Goal: Task Accomplishment & Management: Use online tool/utility

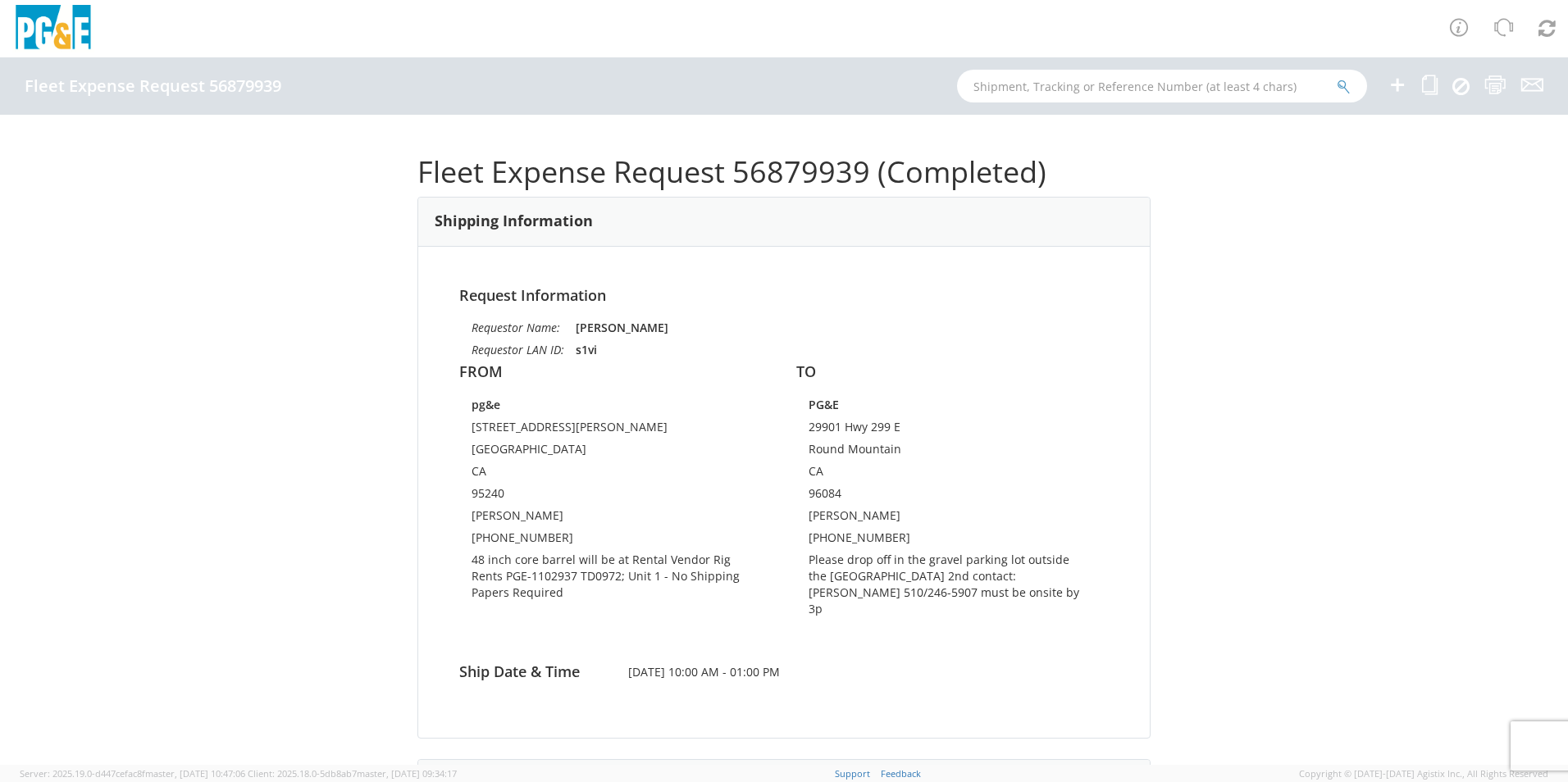
click at [755, 176] on h1 "Fleet Expense Request 56879939 (Completed)" at bounding box center [784, 172] width 733 height 32
click at [770, 172] on h1 "Fleet Expense Request 56879939 (Completed)" at bounding box center [784, 172] width 733 height 32
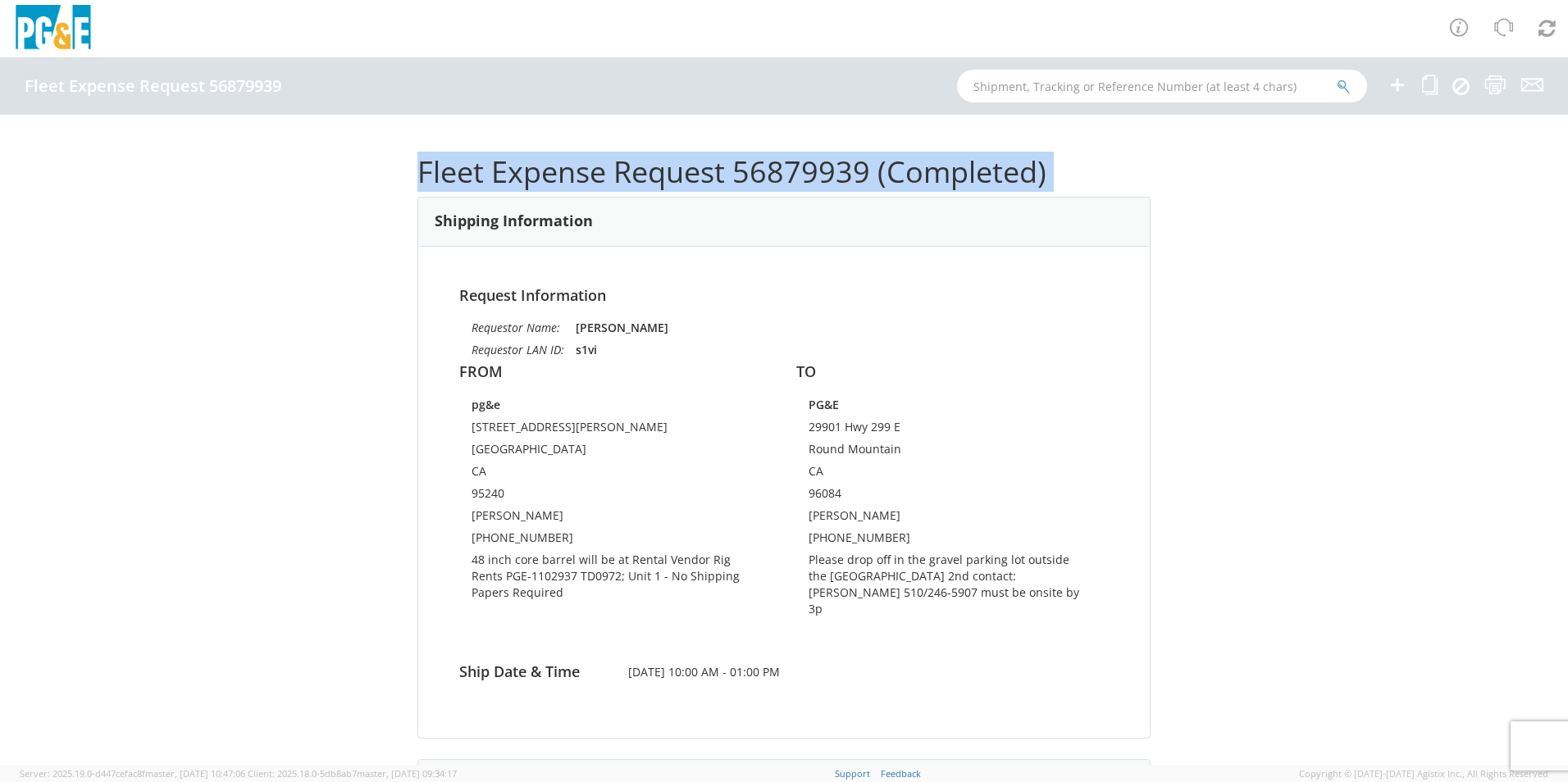
drag, startPoint x: 770, startPoint y: 172, endPoint x: 777, endPoint y: 176, distance: 8.1
click at [777, 176] on h1 "Fleet Expense Request 56879939 (Completed)" at bounding box center [784, 172] width 733 height 32
click at [777, 178] on h1 "Fleet Expense Request 56879939 (Completed)" at bounding box center [784, 172] width 733 height 32
click at [777, 182] on h1 "Fleet Expense Request 56879939 (Completed)" at bounding box center [784, 172] width 733 height 32
click at [780, 187] on h1 "Fleet Expense Request 56879939 (Completed)" at bounding box center [784, 172] width 733 height 32
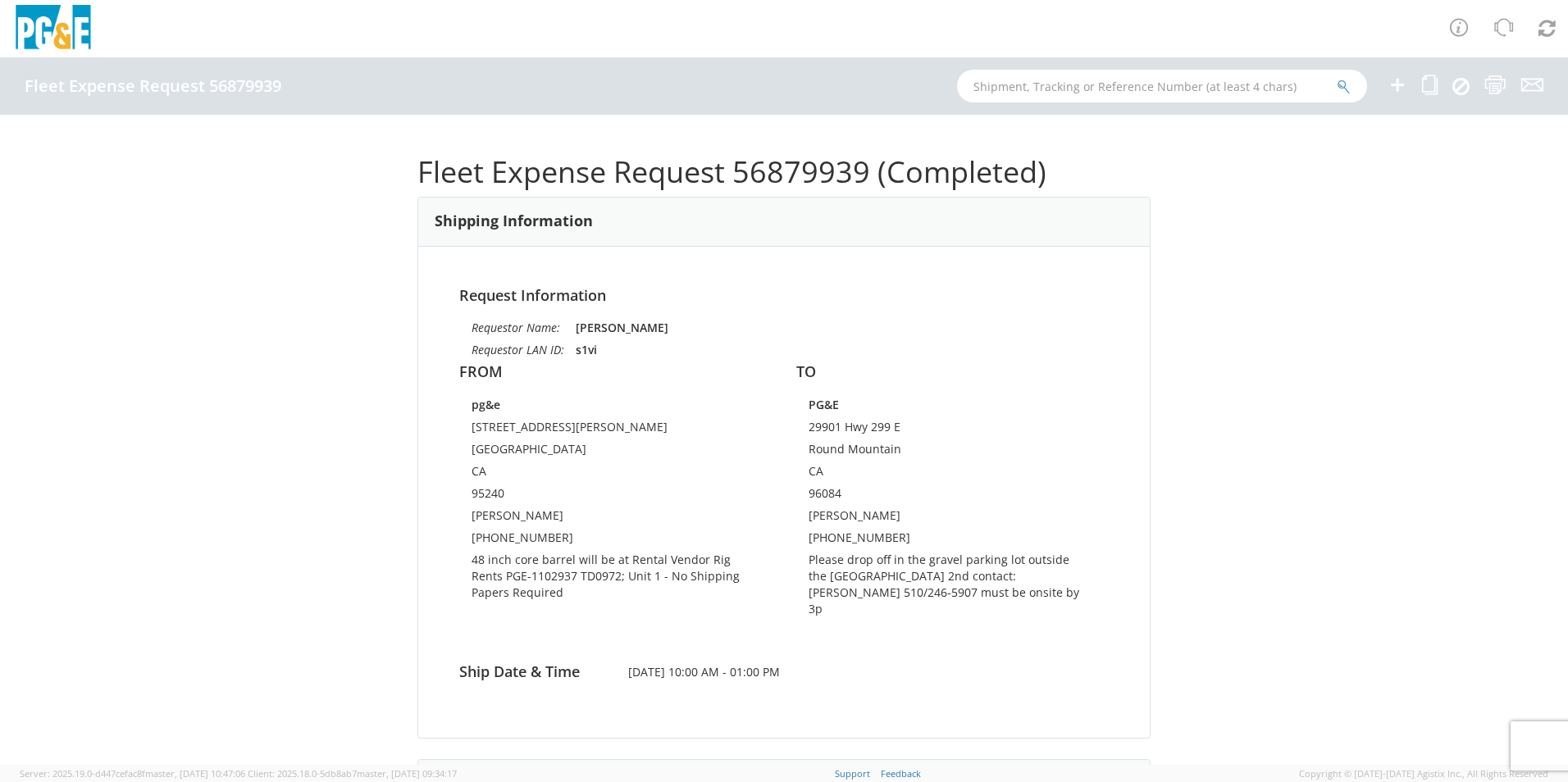
click at [780, 189] on h1 "Fleet Expense Request 56879939 (Completed)" at bounding box center [784, 172] width 733 height 32
click at [782, 180] on h1 "Fleet Expense Request 56879939 (Completed)" at bounding box center [784, 172] width 733 height 32
click at [782, 177] on h1 "Fleet Expense Request 56879939 (Completed)" at bounding box center [784, 172] width 733 height 32
click at [784, 174] on h1 "Fleet Expense Request 56879939 (Completed)" at bounding box center [784, 172] width 733 height 32
click at [784, 169] on h1 "Fleet Expense Request 56879939 (Completed)" at bounding box center [784, 172] width 733 height 32
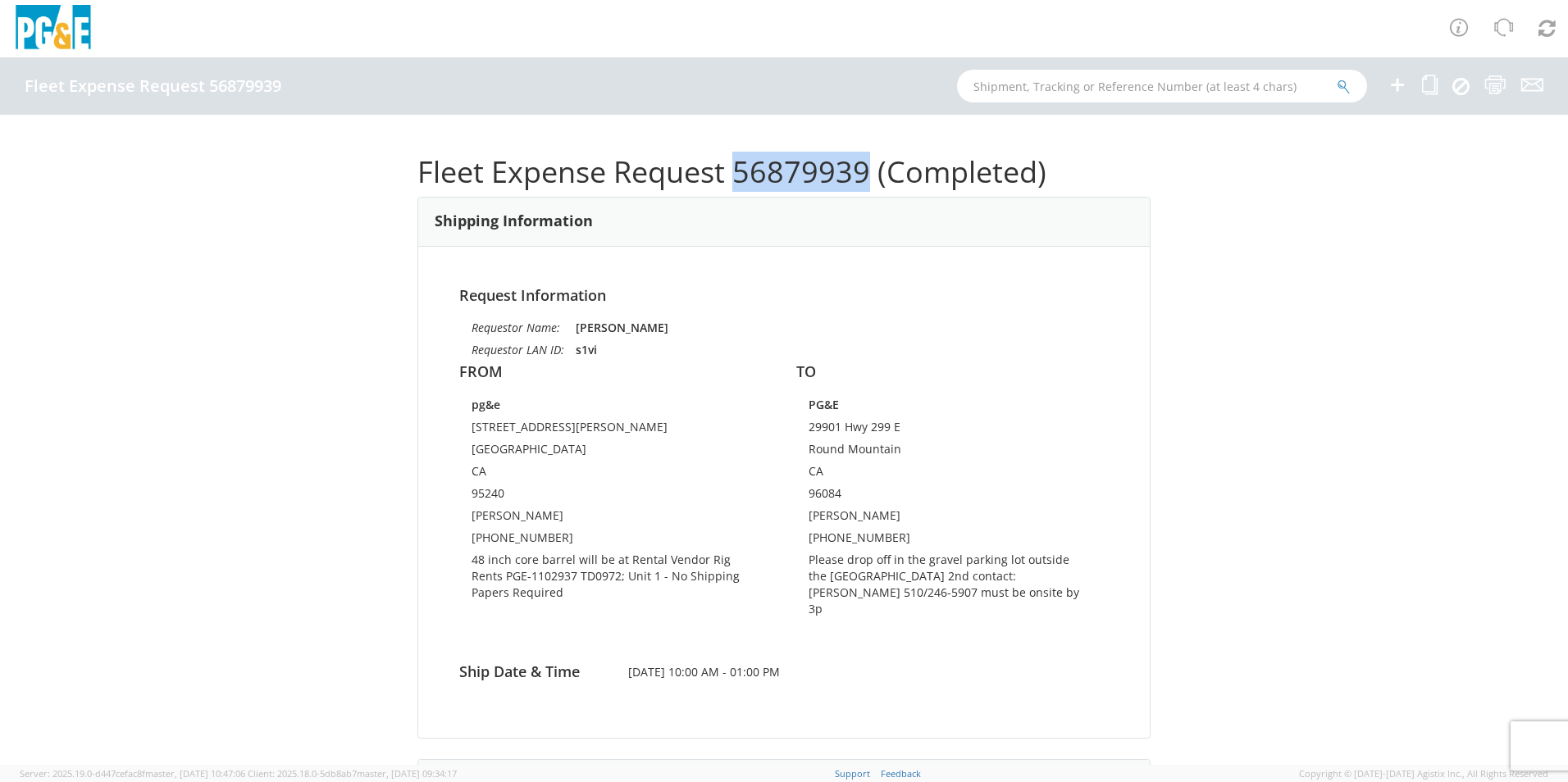
copy h1 "56879939"
click at [1107, 69] on div "Fleet Expense Request 56879939" at bounding box center [784, 85] width 1568 height 57
click at [1107, 85] on input "text" at bounding box center [1162, 85] width 410 height 32
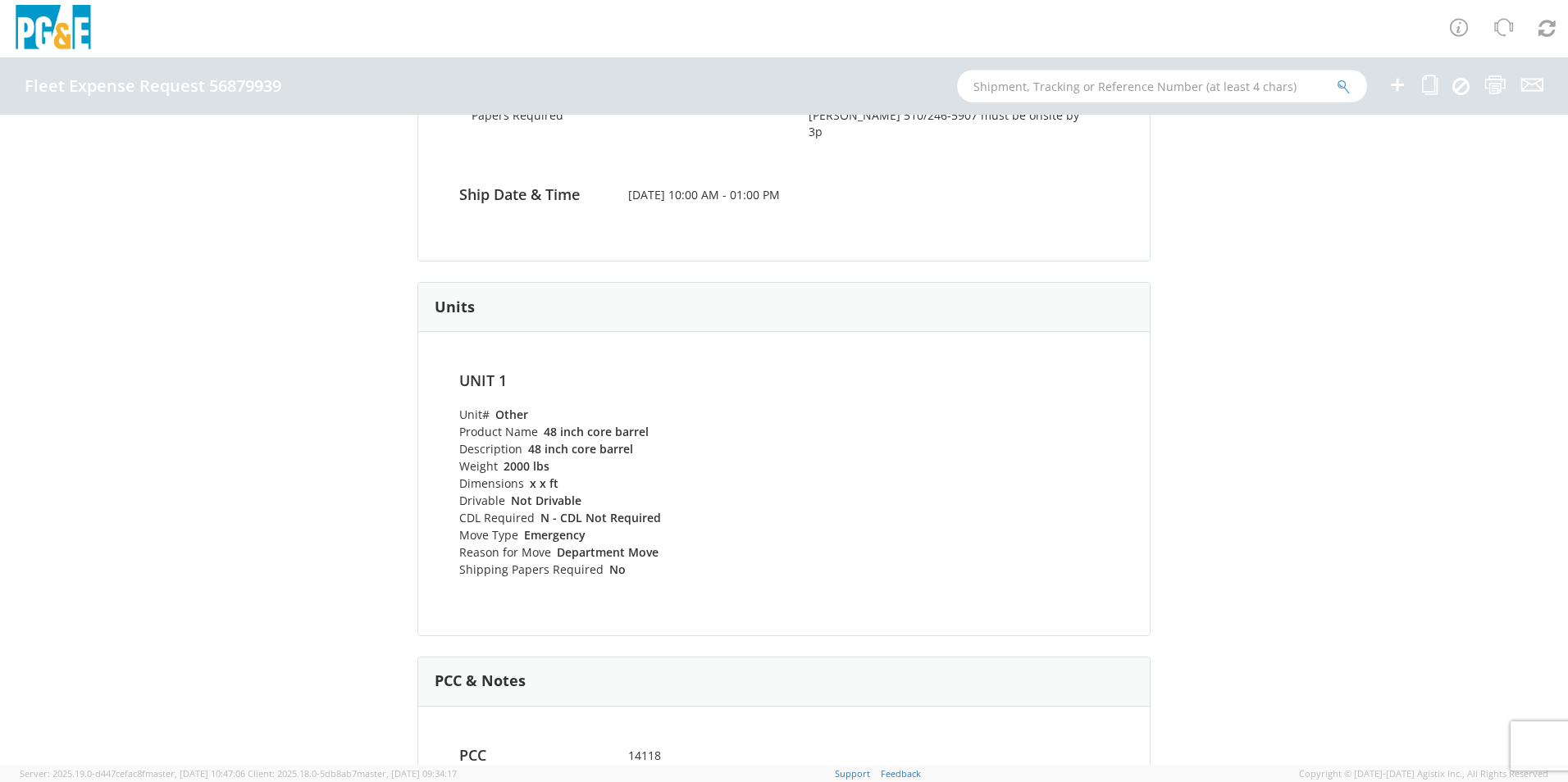
scroll to position [492, 0]
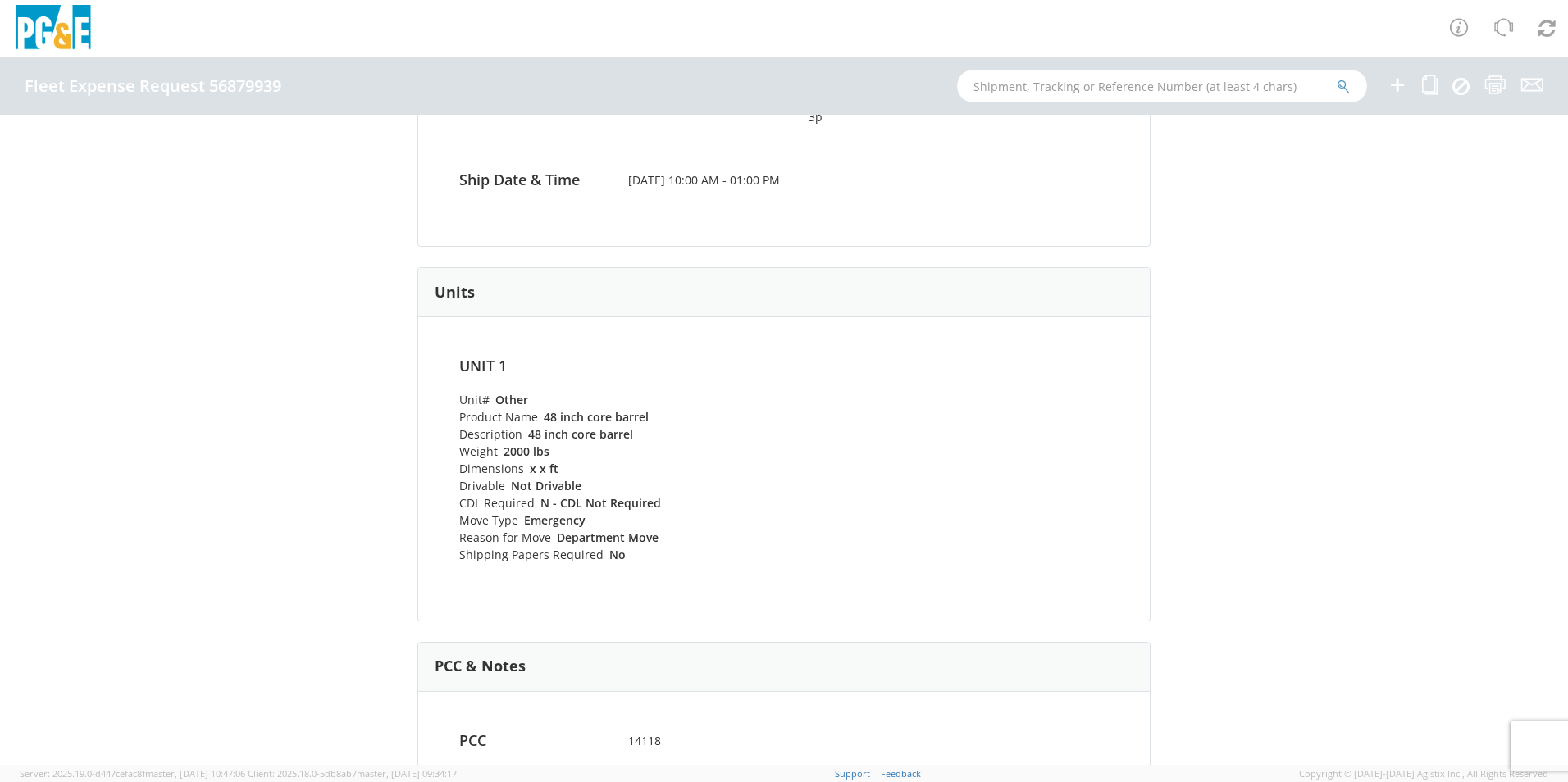
click at [1045, 88] on input "text" at bounding box center [1162, 85] width 410 height 32
paste input "56879939"
type input "56879939"
click at [1336, 90] on icon "submit" at bounding box center [1343, 87] width 14 height 15
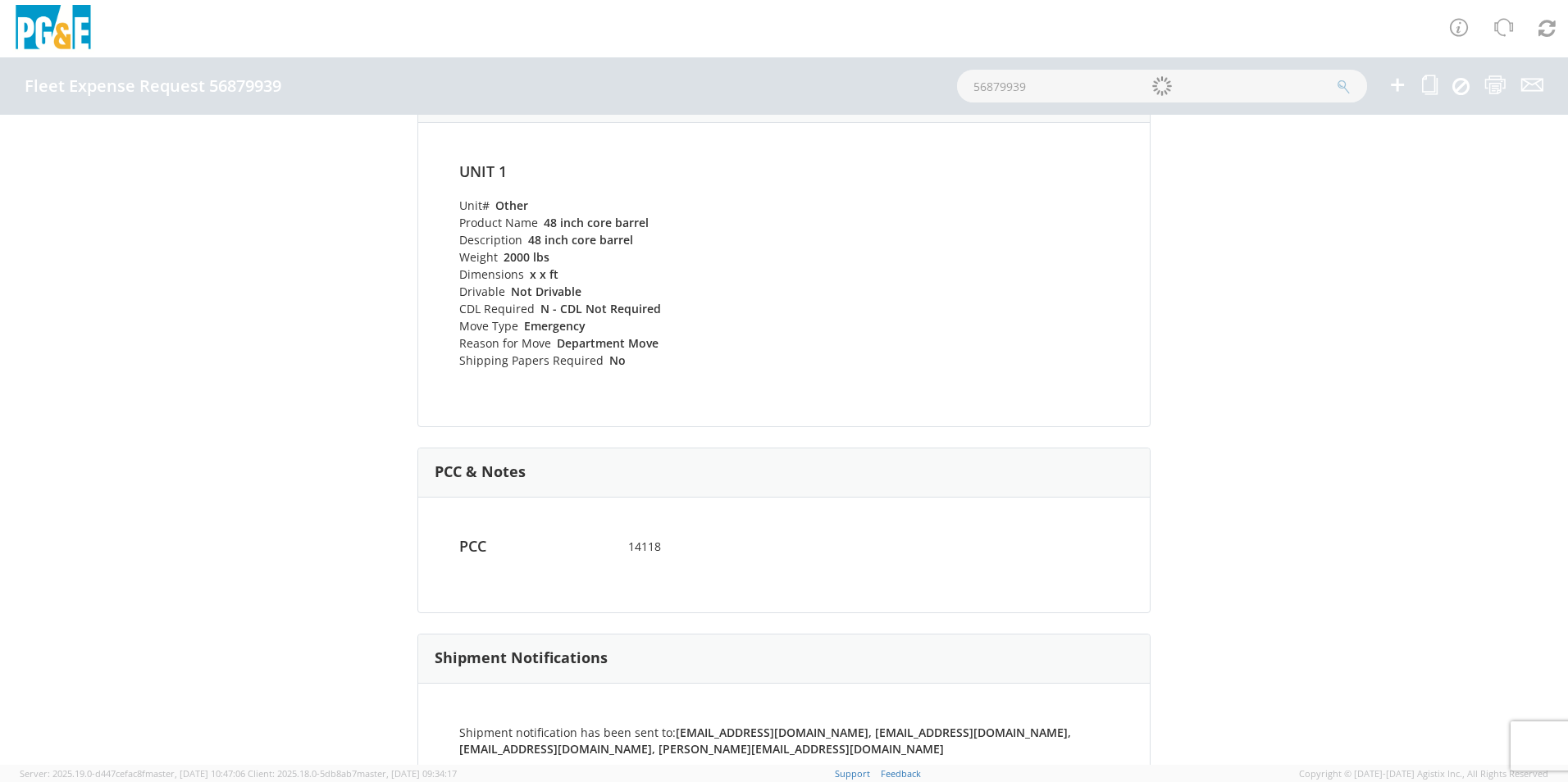
scroll to position [688, 0]
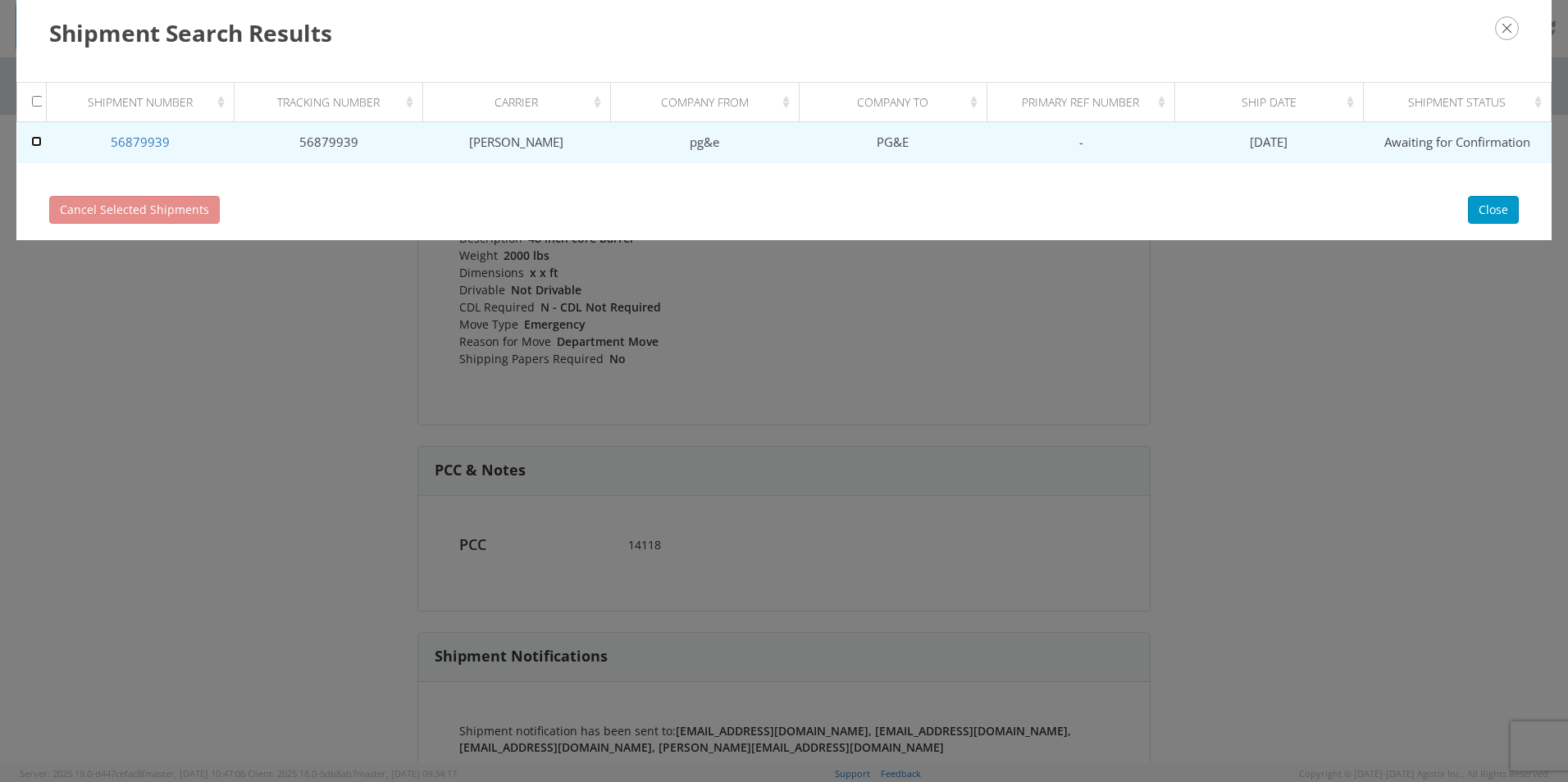
click at [38, 137] on input "checkbox" at bounding box center [37, 141] width 11 height 11
checkbox input "true"
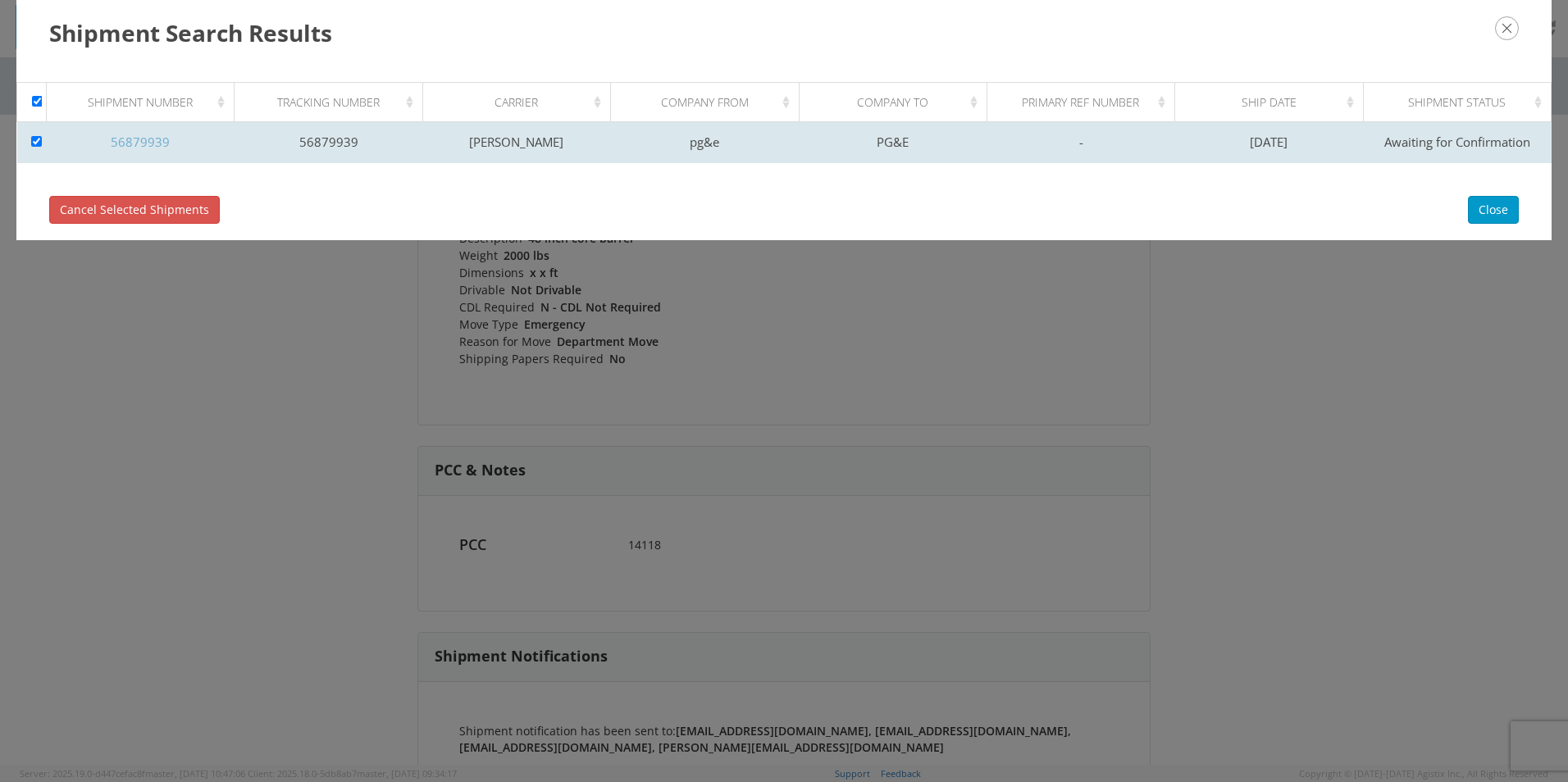
click at [144, 143] on link "56879939" at bounding box center [140, 141] width 59 height 17
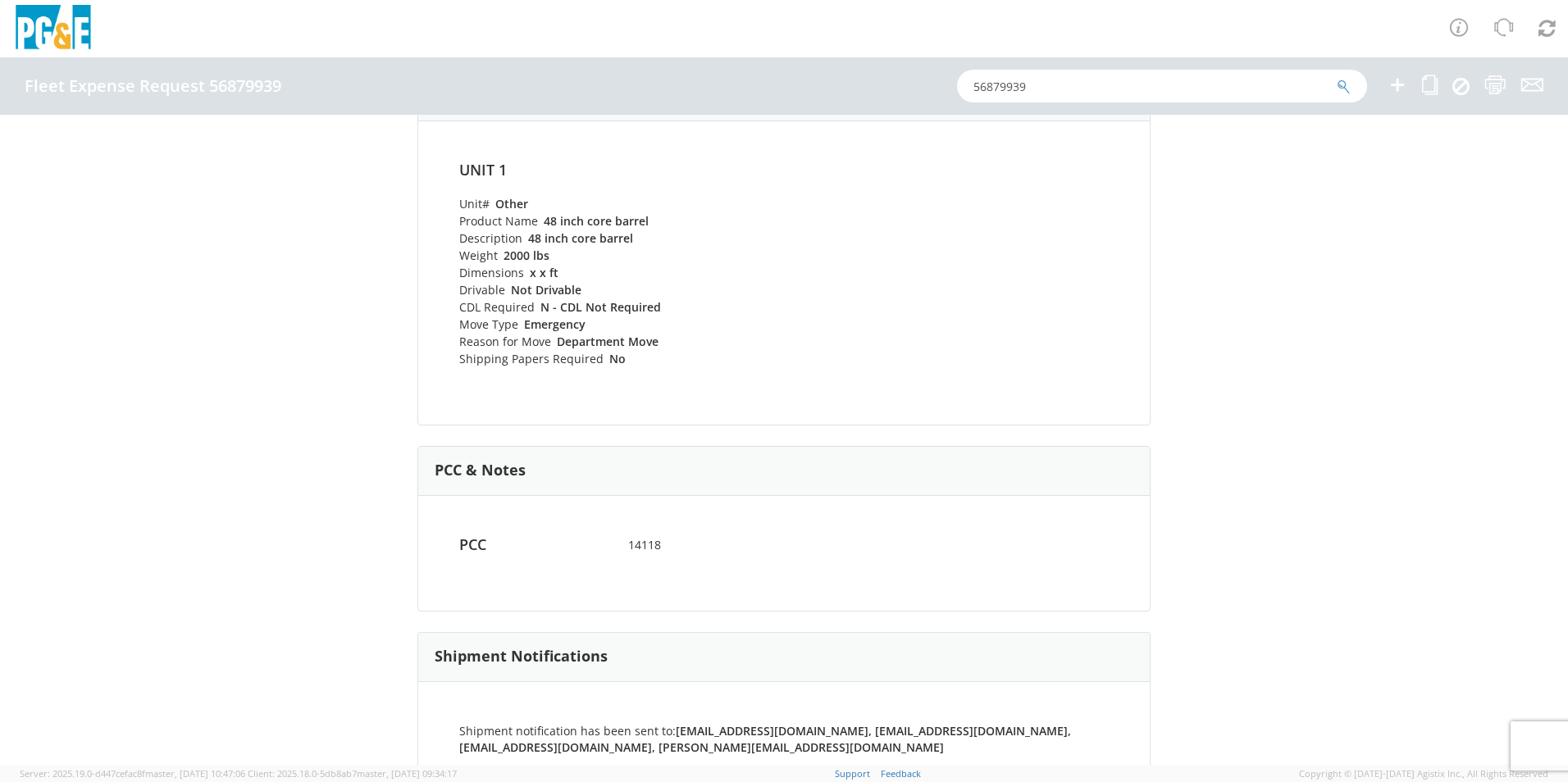
click at [1343, 88] on icon "submit" at bounding box center [1343, 87] width 14 height 15
checkbox input "false"
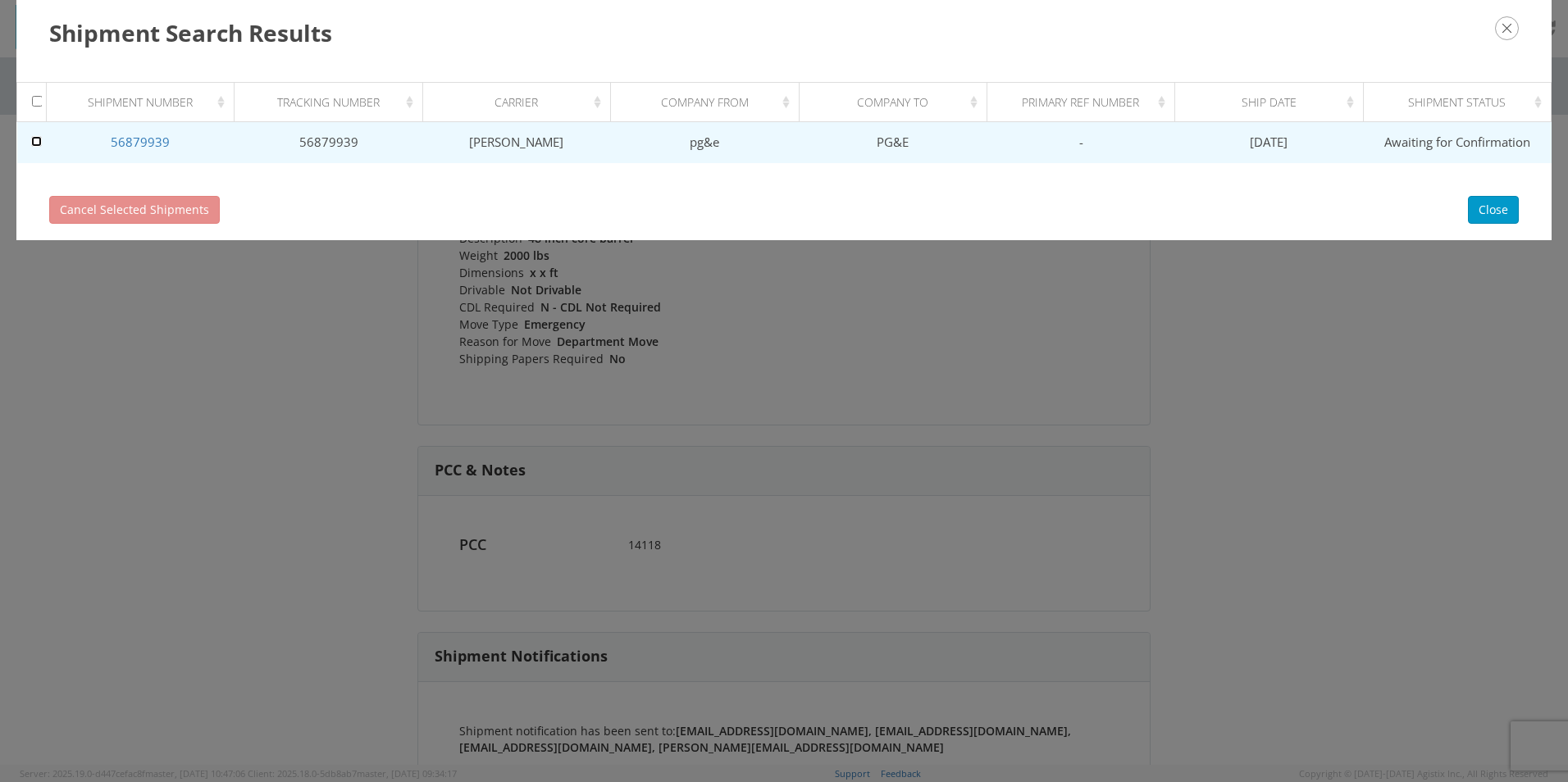
click at [33, 141] on input "checkbox" at bounding box center [37, 141] width 11 height 11
checkbox input "true"
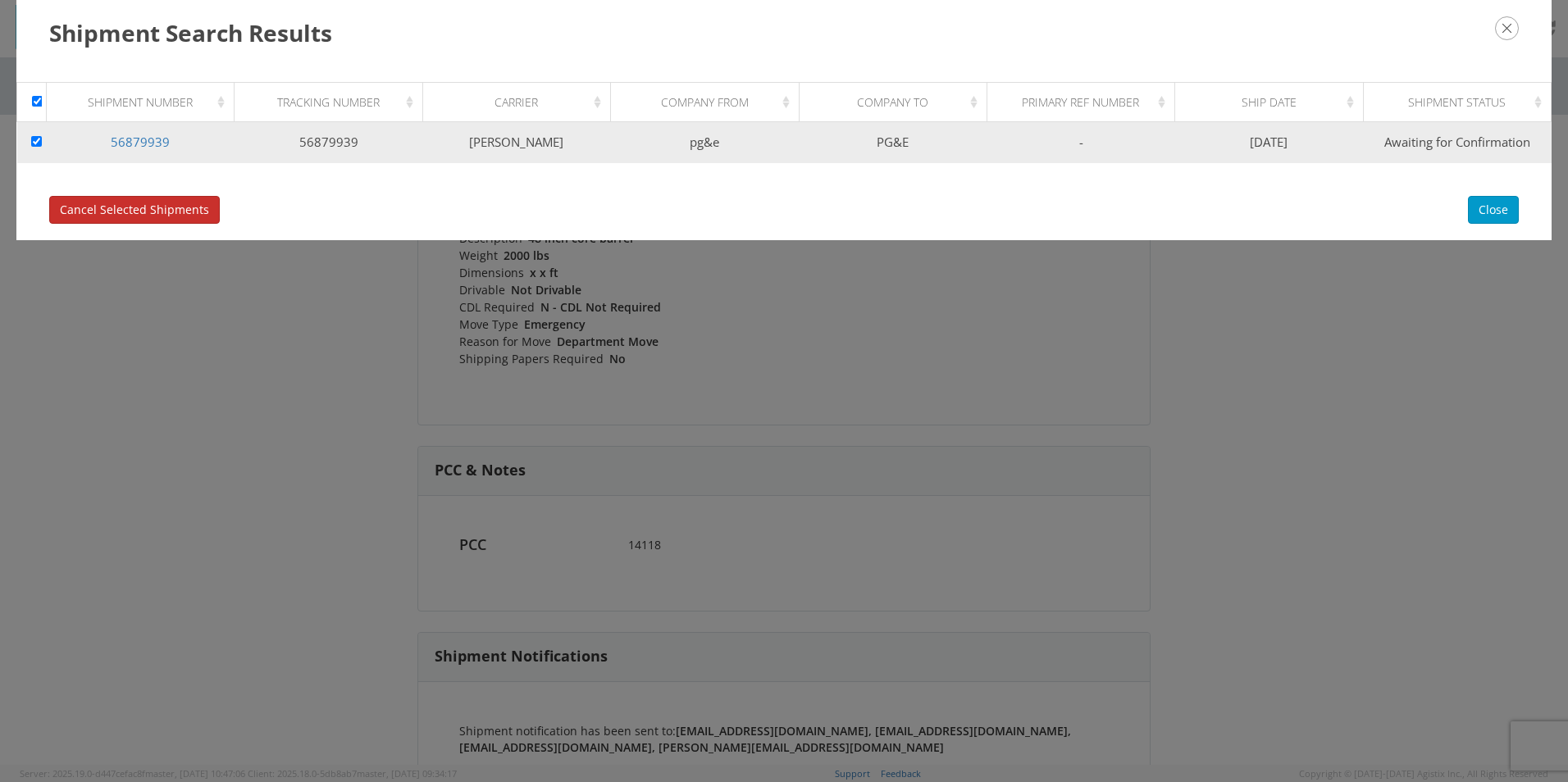
click at [110, 216] on span "Cancel Selected Shipments" at bounding box center [134, 210] width 149 height 16
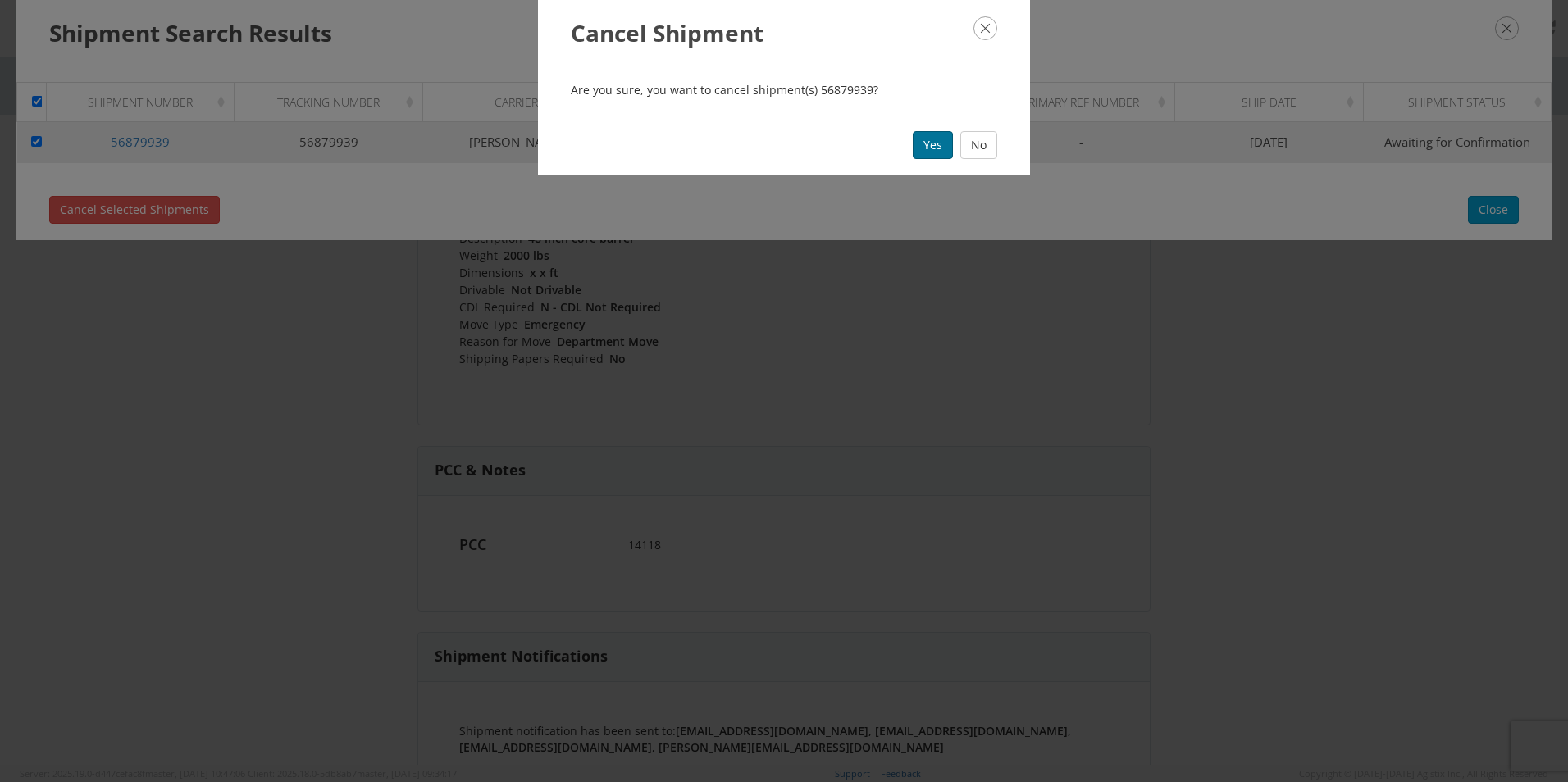
click at [926, 152] on button "Yes" at bounding box center [933, 146] width 40 height 28
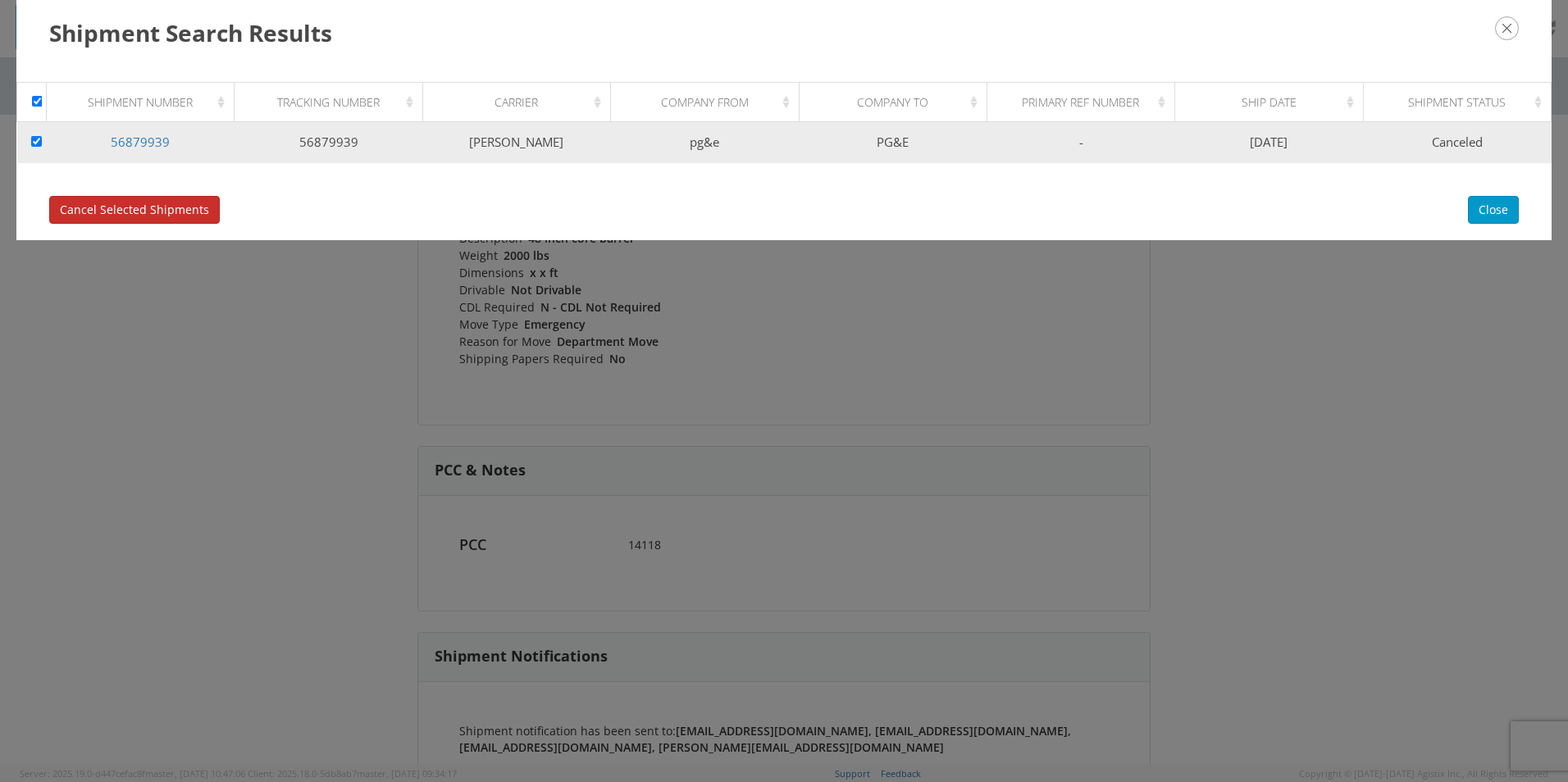
click at [145, 220] on button "Cancel Selected Shipments" at bounding box center [134, 210] width 170 height 28
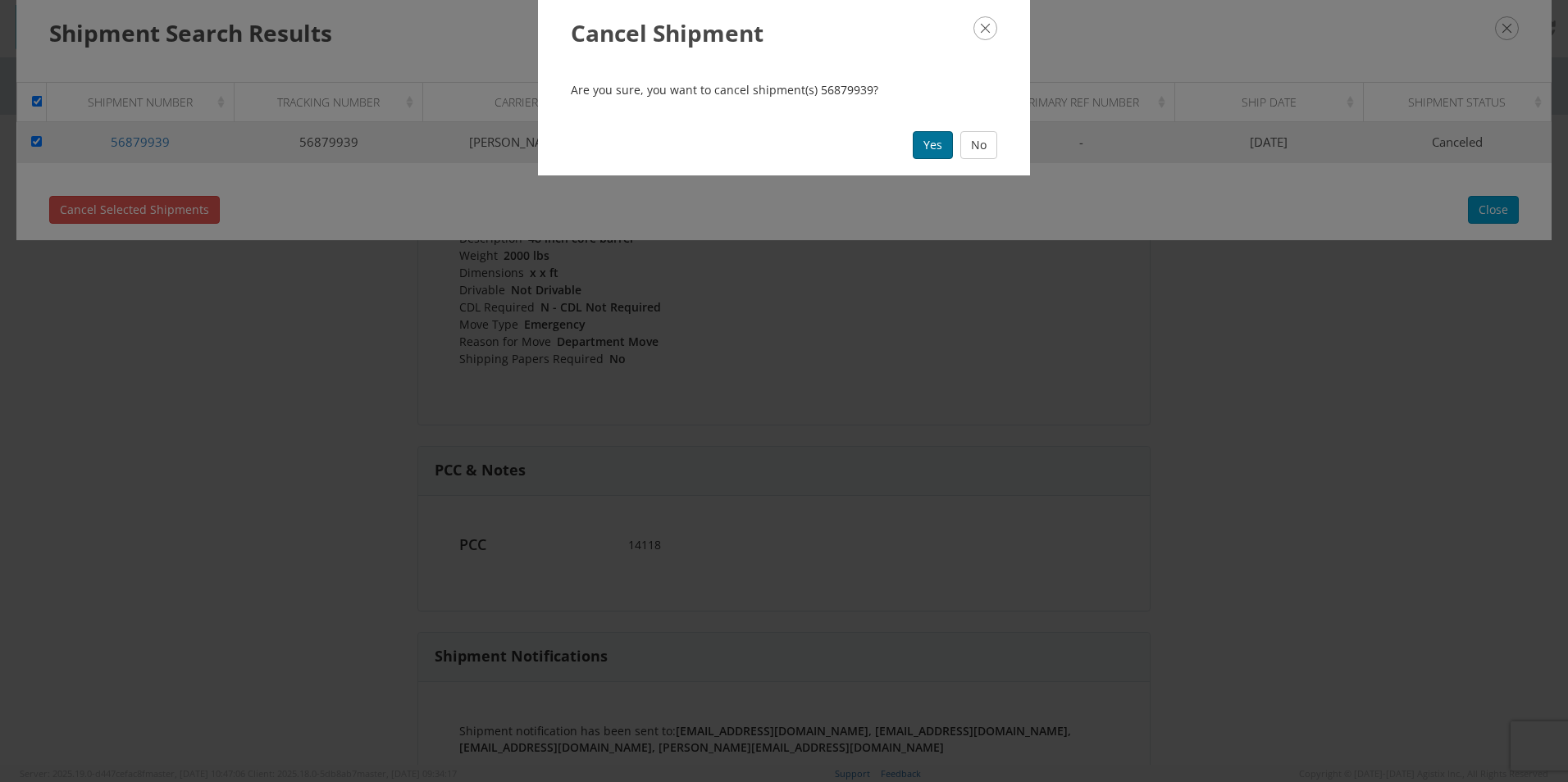
click at [942, 149] on button "Yes" at bounding box center [933, 146] width 40 height 28
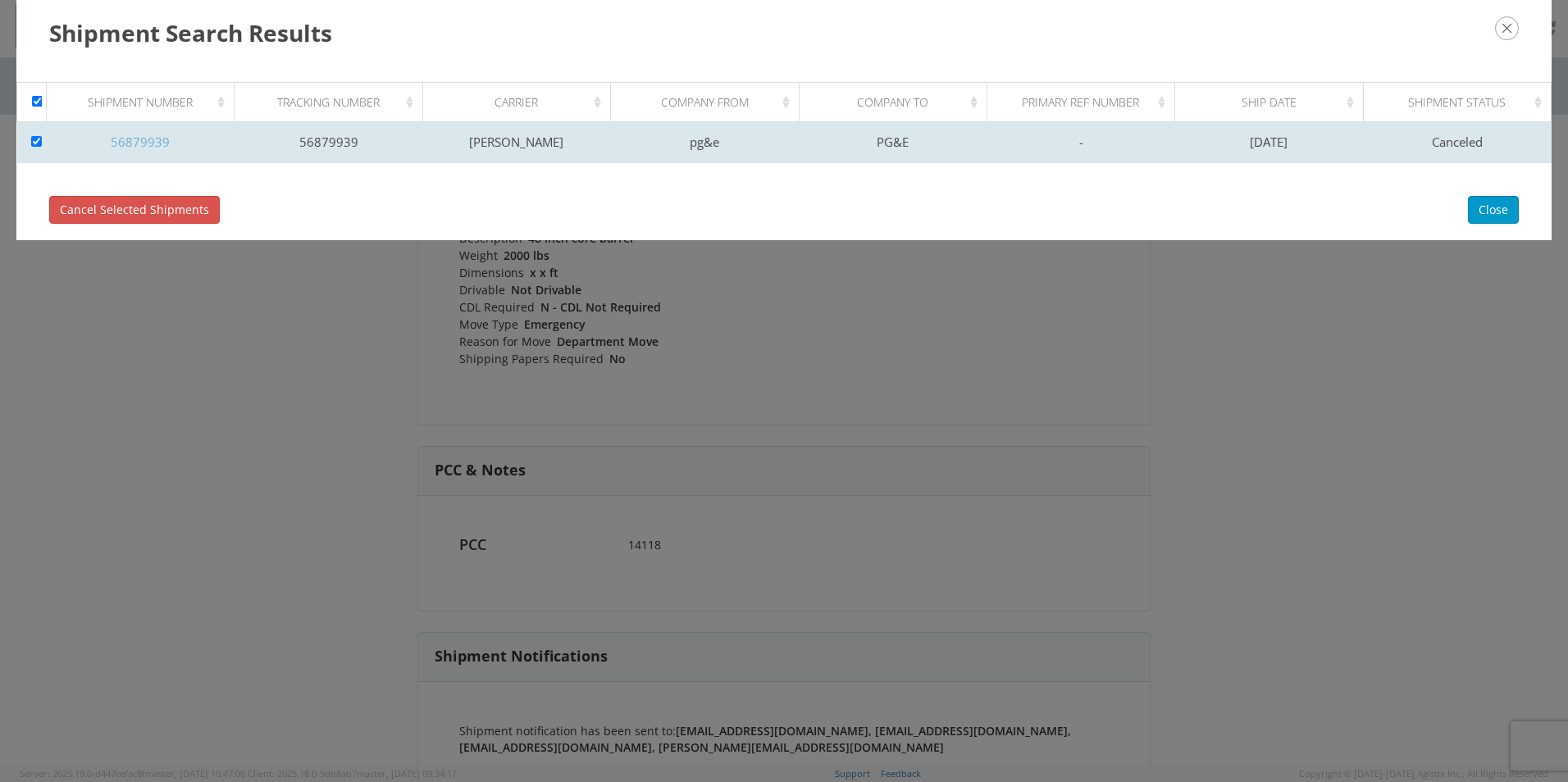
drag, startPoint x: 154, startPoint y: 141, endPoint x: 157, endPoint y: 153, distance: 12.4
click at [154, 141] on link "56879939" at bounding box center [140, 141] width 59 height 17
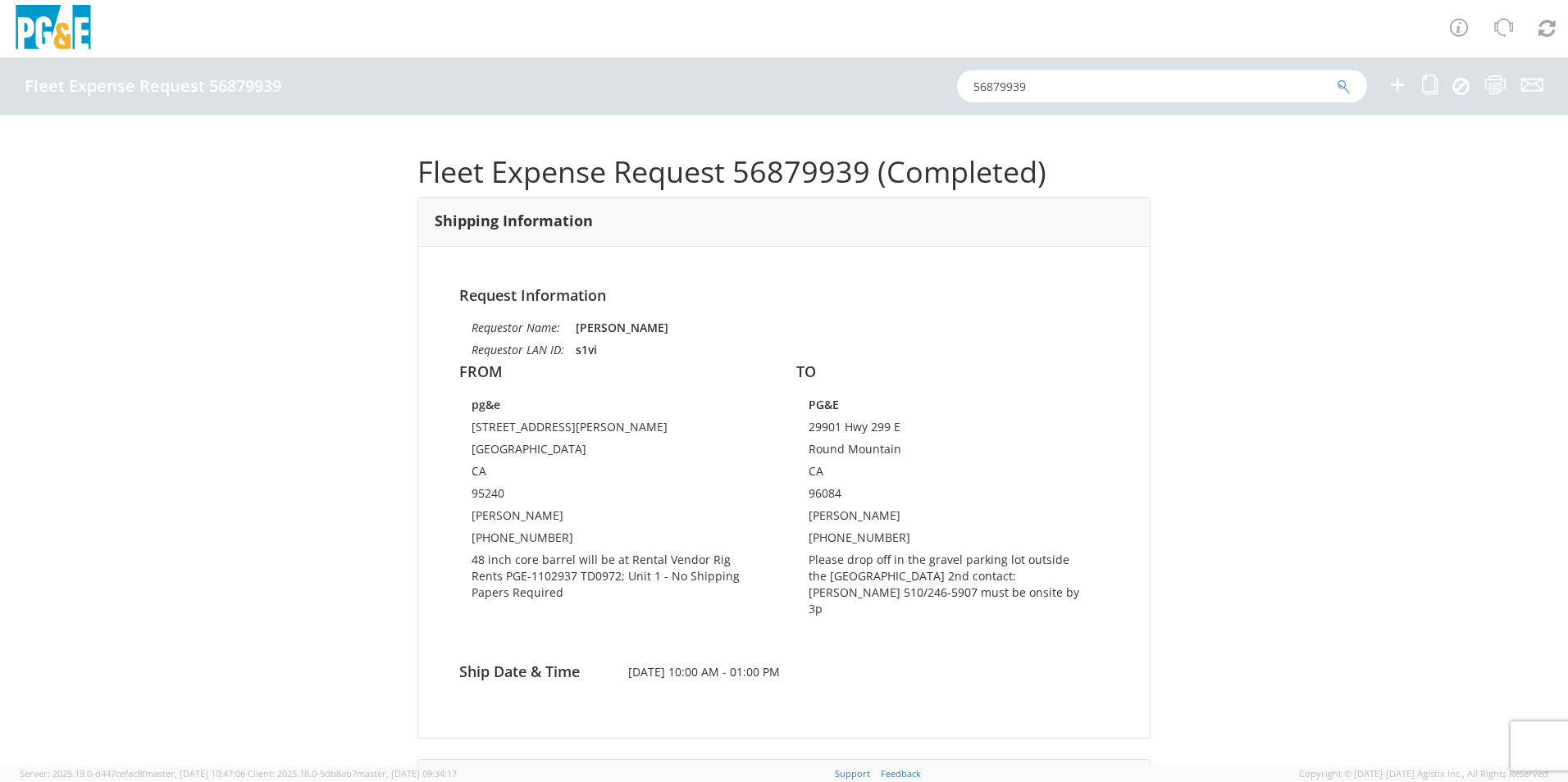
drag, startPoint x: 1124, startPoint y: 86, endPoint x: 1173, endPoint y: 82, distance: 49.2
click at [1127, 82] on input "56879939" at bounding box center [1162, 85] width 410 height 32
click at [1342, 88] on icon "submit" at bounding box center [1343, 87] width 14 height 15
checkbox input "false"
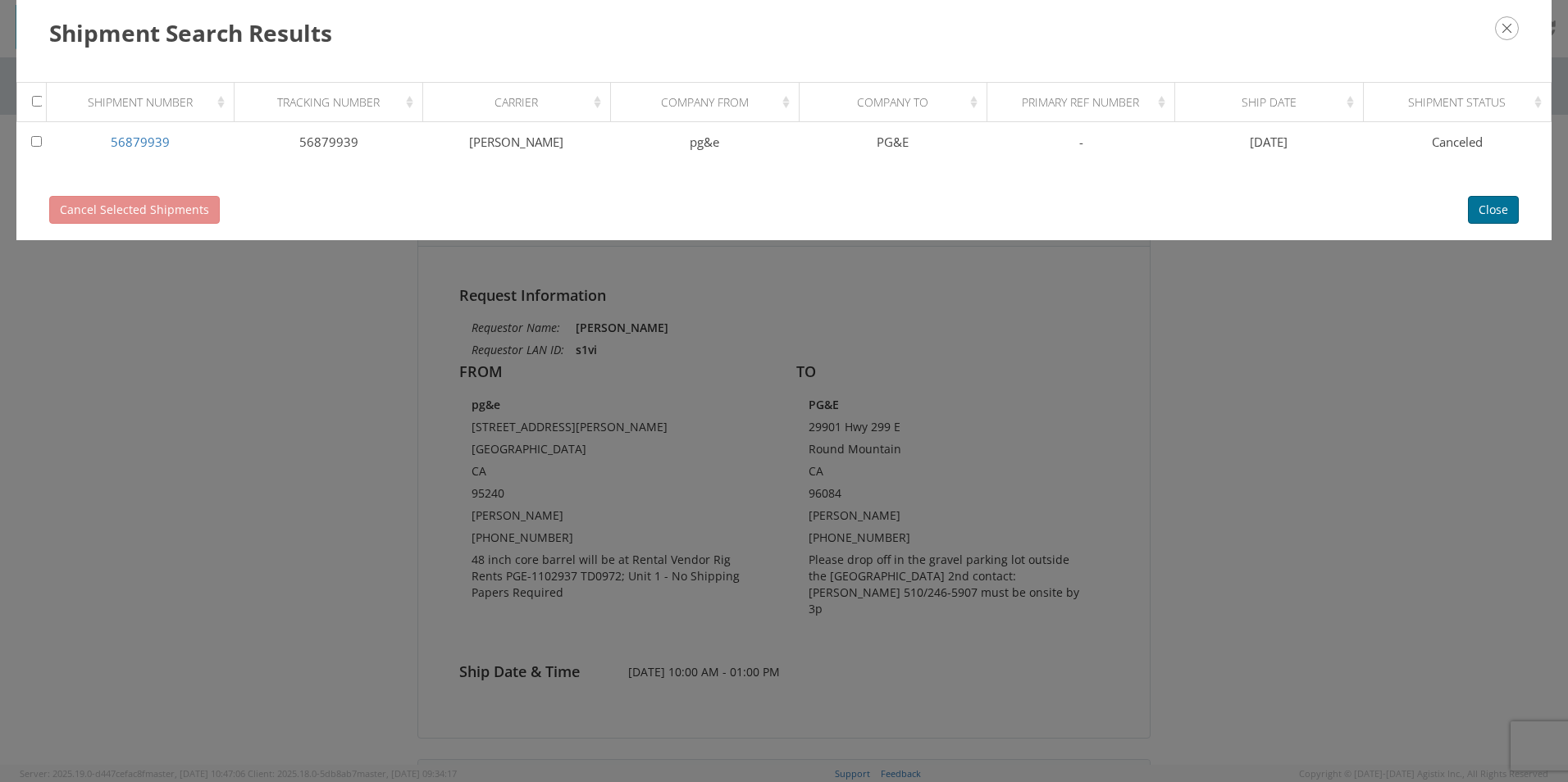
click at [1492, 209] on button "Close" at bounding box center [1493, 210] width 51 height 28
